Goal: Information Seeking & Learning: Learn about a topic

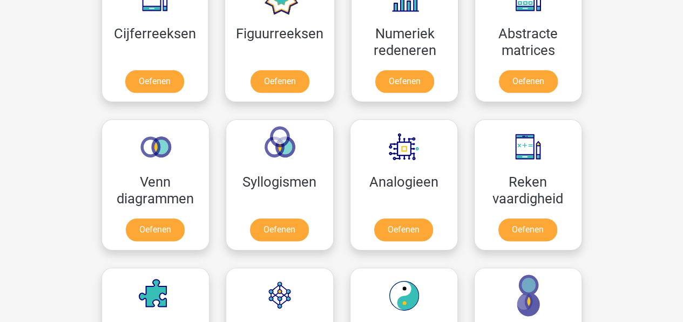
scroll to position [533, 0]
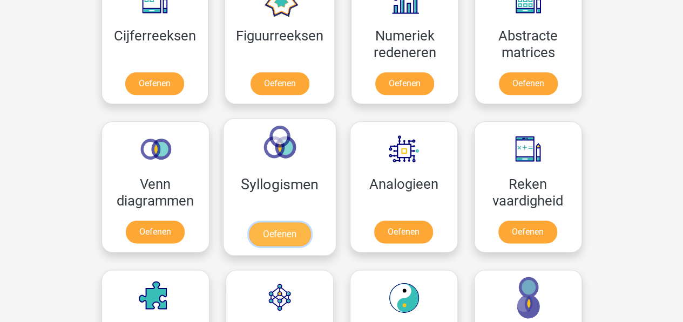
click at [282, 228] on link "Oefenen" at bounding box center [279, 234] width 62 height 24
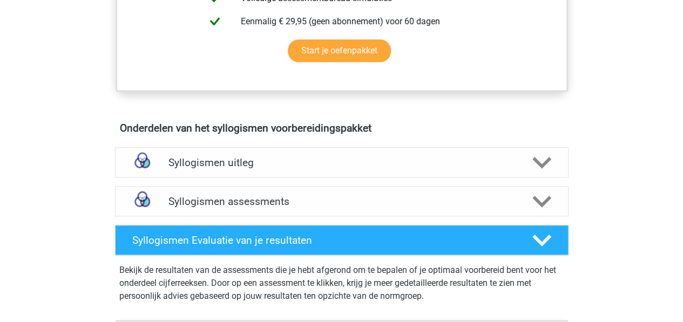
scroll to position [584, 0]
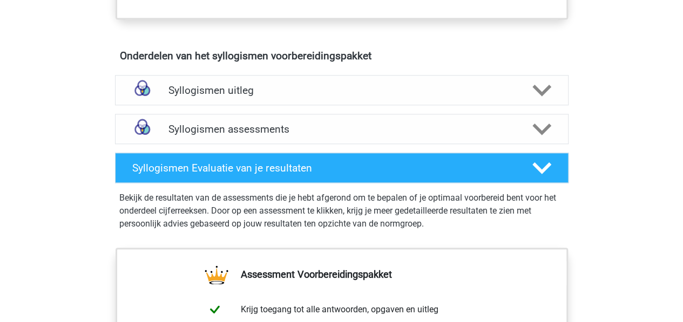
click at [82, 174] on div "Registreer Nederlands English" at bounding box center [341, 100] width 683 height 1368
click at [179, 153] on div "Syllogismen Evaluatie van je resultaten" at bounding box center [341, 168] width 453 height 30
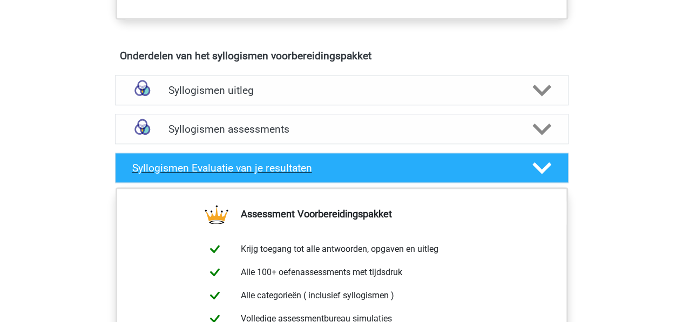
click at [169, 134] on div "Syllogismen assessments" at bounding box center [341, 129] width 453 height 30
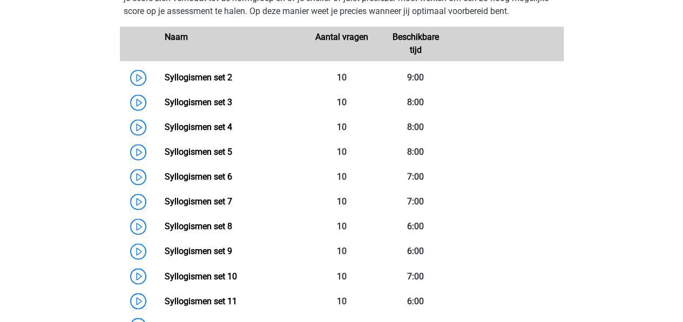
scroll to position [755, 0]
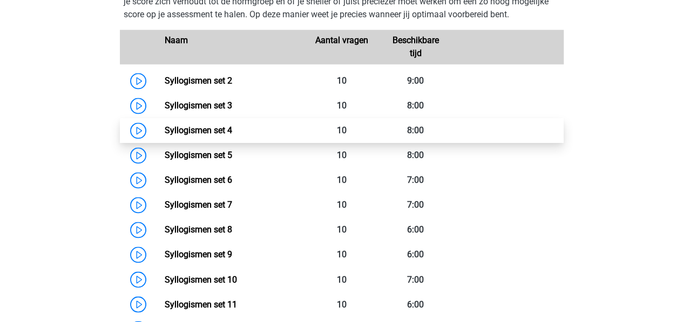
click at [165, 134] on link "Syllogismen set 4" at bounding box center [198, 130] width 67 height 10
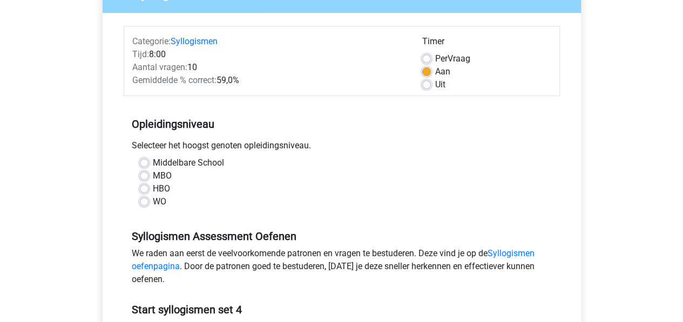
scroll to position [116, 0]
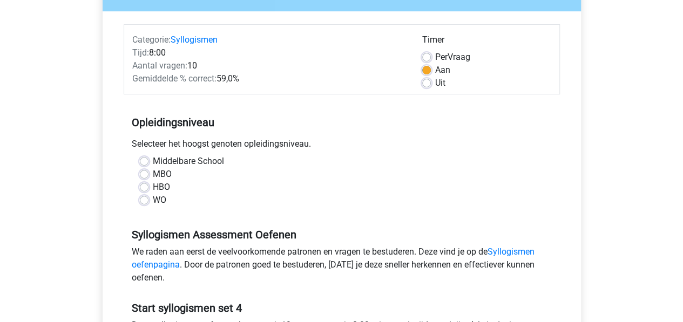
click at [153, 187] on label "HBO" at bounding box center [161, 187] width 17 height 13
click at [141, 187] on input "HBO" at bounding box center [144, 186] width 9 height 11
radio input "true"
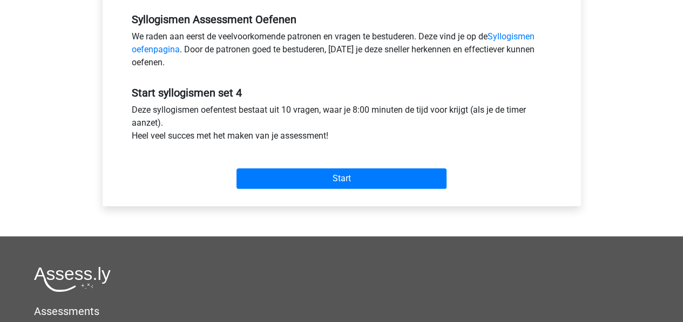
scroll to position [350, 0]
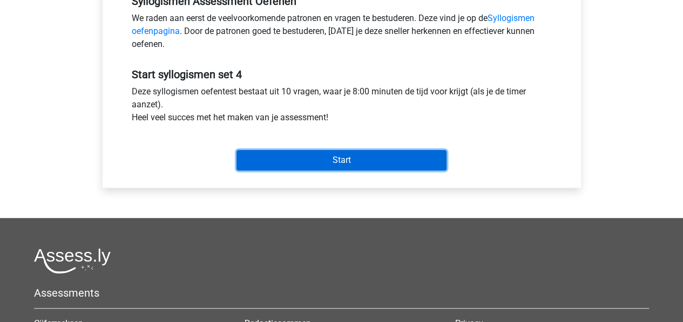
click at [272, 167] on input "Start" at bounding box center [341, 160] width 210 height 21
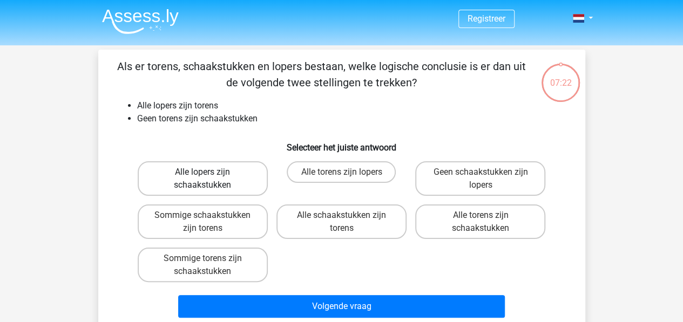
click at [199, 181] on label "Alle lopers zijn schaakstukken" at bounding box center [203, 178] width 130 height 35
click at [202, 179] on input "Alle lopers zijn schaakstukken" at bounding box center [205, 175] width 7 height 7
radio input "true"
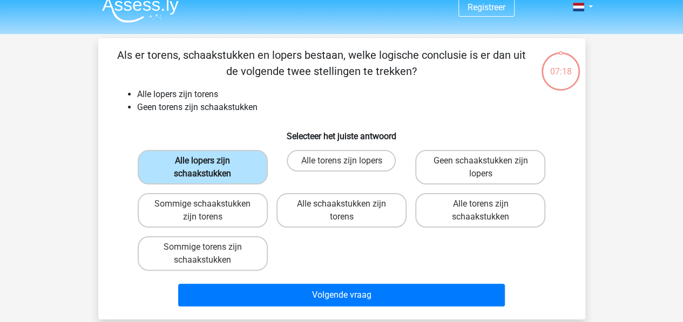
scroll to position [15, 0]
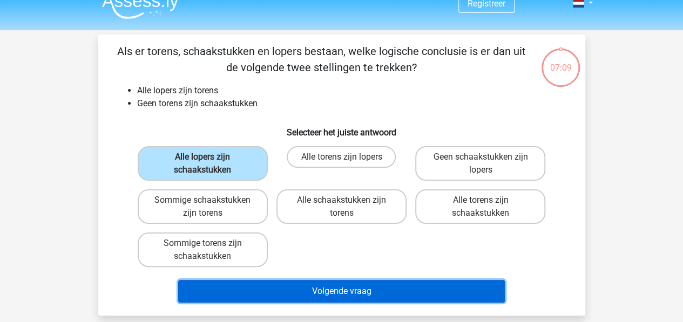
click at [403, 302] on button "Volgende vraag" at bounding box center [341, 291] width 327 height 23
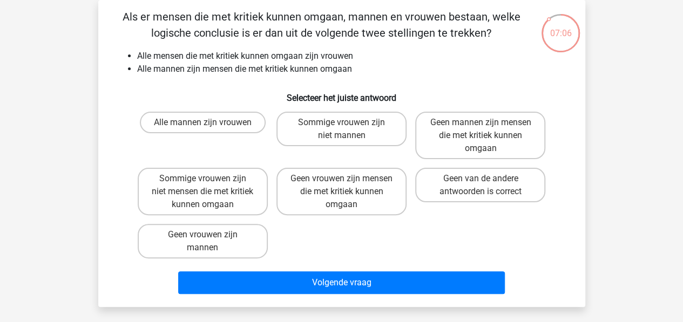
scroll to position [0, 0]
